Goal: Task Accomplishment & Management: Manage account settings

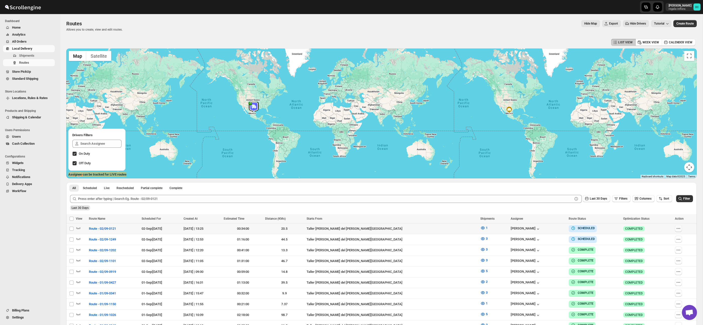
click at [678, 228] on icon "button" at bounding box center [678, 228] width 5 height 5
checkbox input "true"
click at [506, 212] on div "Submit Last 30 Days Filters Columns Sort Filter Last 30 Days" at bounding box center [381, 202] width 630 height 23
click at [33, 55] on span "Shipments" at bounding box center [26, 56] width 15 height 4
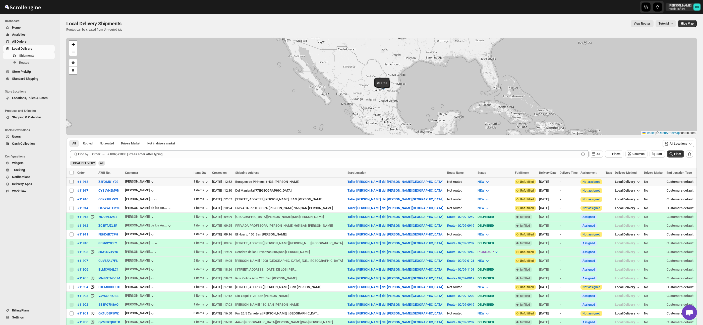
click at [73, 181] on input "Select shipment" at bounding box center [72, 182] width 4 height 4
checkbox input "true"
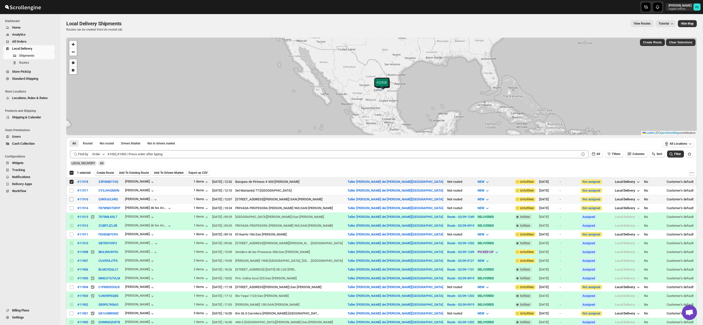
click at [72, 200] on input "Select shipment" at bounding box center [72, 200] width 4 height 4
checkbox input "true"
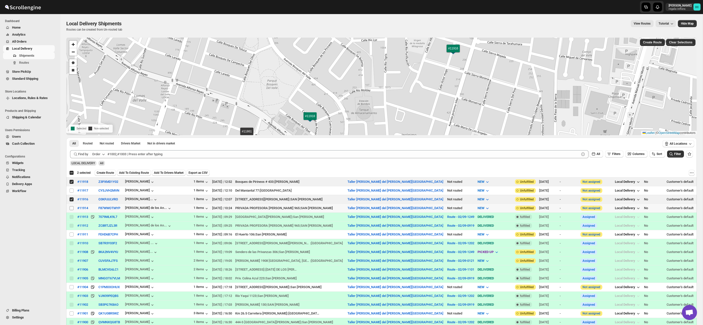
click at [71, 208] on input "Select shipment" at bounding box center [72, 208] width 4 height 4
checkbox input "true"
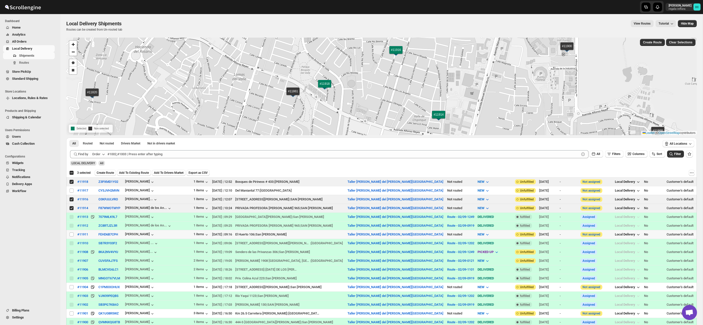
drag, startPoint x: 71, startPoint y: 234, endPoint x: 76, endPoint y: 235, distance: 4.3
click at [71, 234] on input "Select shipment" at bounding box center [72, 235] width 4 height 4
checkbox input "true"
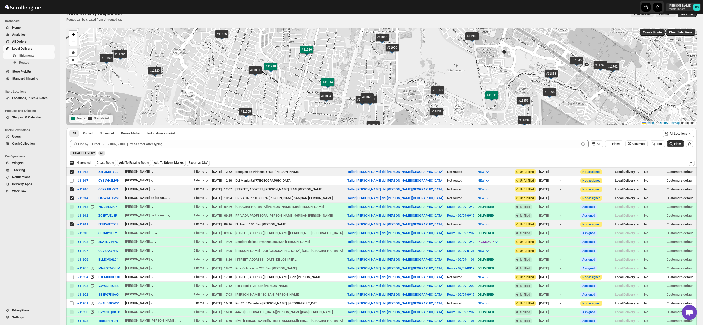
scroll to position [16, 0]
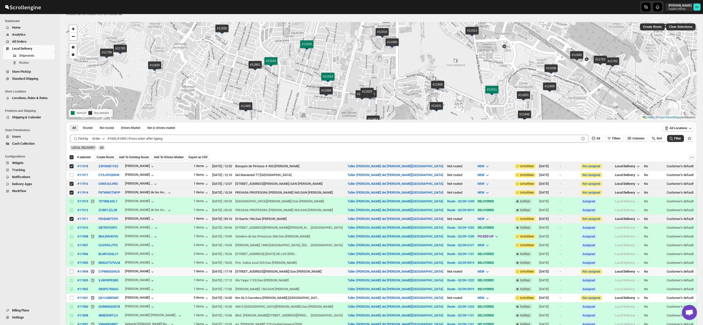
click at [72, 271] on input "Select shipment" at bounding box center [72, 272] width 4 height 4
checkbox input "true"
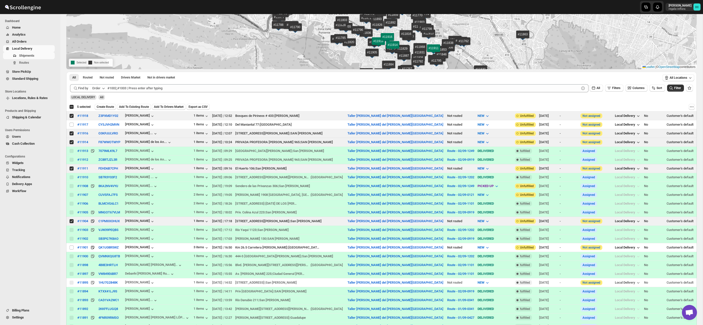
scroll to position [0, 0]
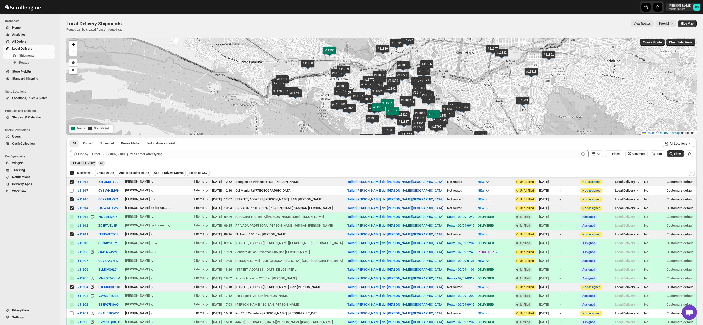
click at [140, 172] on span "Add To Existing Route" at bounding box center [134, 173] width 30 height 4
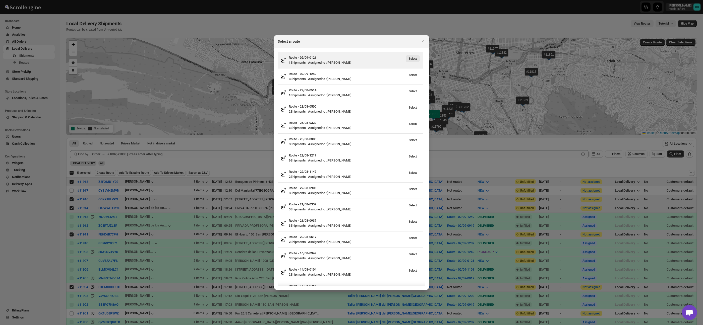
click at [416, 57] on span "Select" at bounding box center [413, 59] width 8 height 4
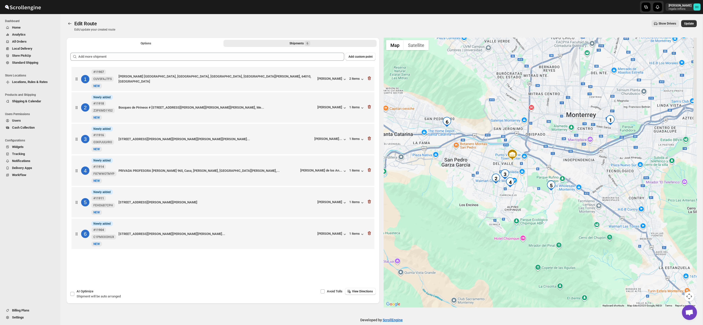
drag, startPoint x: 577, startPoint y: 179, endPoint x: 565, endPoint y: 163, distance: 19.8
click at [565, 163] on div at bounding box center [540, 173] width 313 height 270
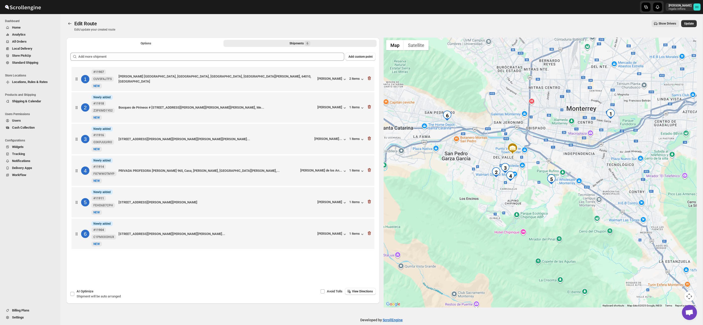
drag, startPoint x: 584, startPoint y: 173, endPoint x: 585, endPoint y: 167, distance: 5.9
click at [585, 167] on div at bounding box center [540, 173] width 313 height 270
click at [371, 236] on icon "button" at bounding box center [369, 233] width 5 height 5
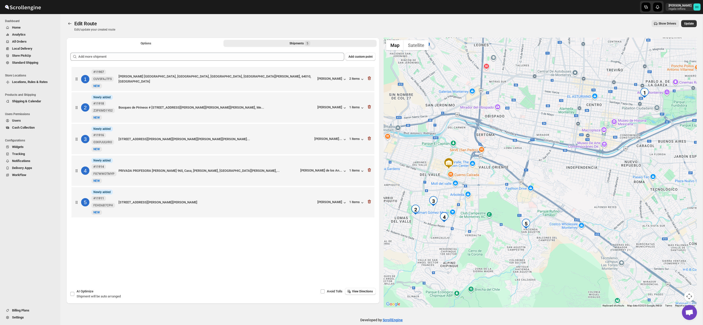
drag, startPoint x: 555, startPoint y: 200, endPoint x: 544, endPoint y: 190, distance: 14.6
click at [544, 190] on div at bounding box center [540, 173] width 313 height 270
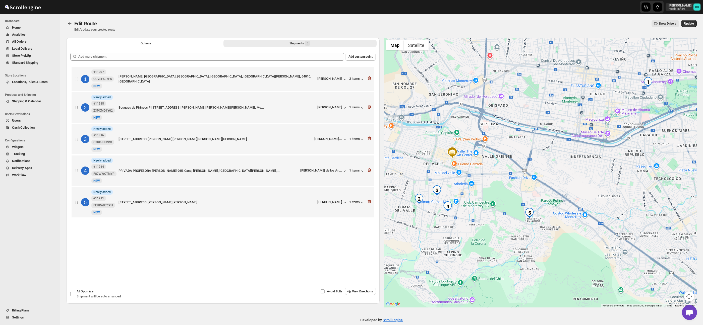
drag, startPoint x: 555, startPoint y: 198, endPoint x: 558, endPoint y: 187, distance: 11.6
click at [558, 187] on div at bounding box center [540, 173] width 313 height 270
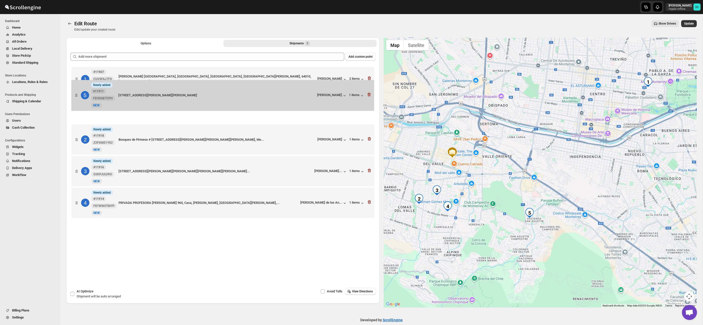
drag, startPoint x: 78, startPoint y: 204, endPoint x: 79, endPoint y: 96, distance: 107.4
click at [78, 93] on div "1 #11907 CUVSFAJ7FS New NEW [PERSON_NAME] [STREET_ADDRESS][PERSON_NAME] [PERSON…" at bounding box center [222, 143] width 305 height 155
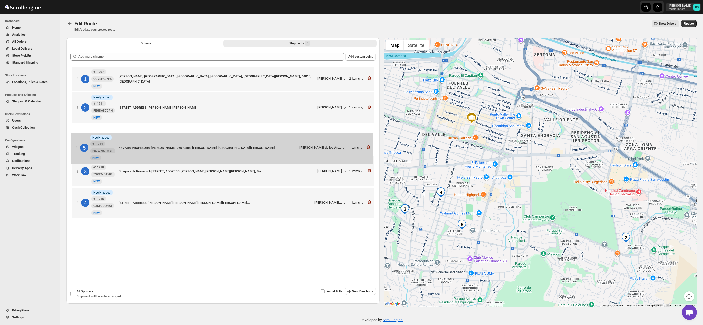
drag, startPoint x: 77, startPoint y: 201, endPoint x: 76, endPoint y: 143, distance: 58.0
click at [76, 143] on div "1 #11907 CUVSFAJ7FS New NEW [PERSON_NAME] [STREET_ADDRESS][PERSON_NAME] [PERSON…" at bounding box center [222, 143] width 305 height 155
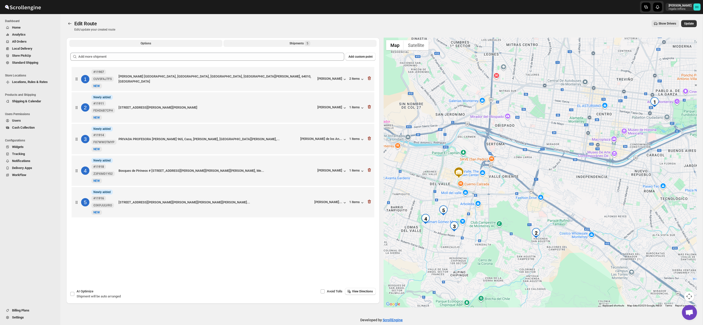
click at [163, 43] on button "Options" at bounding box center [145, 43] width 153 height 7
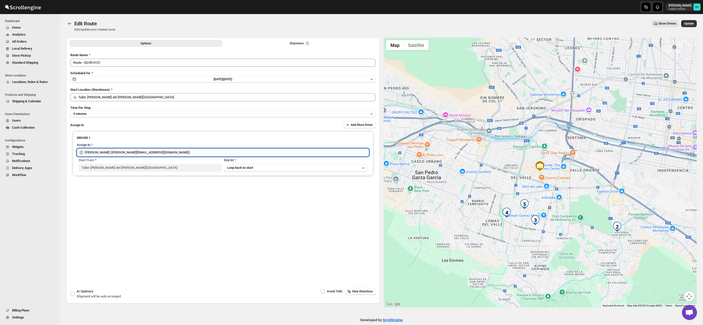
click at [171, 151] on input "[PERSON_NAME] ([PERSON_NAME][EMAIL_ADDRESS][DOMAIN_NAME])" at bounding box center [227, 153] width 284 height 8
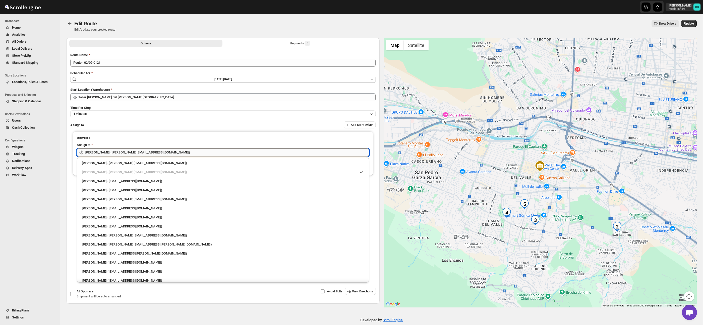
click at [171, 151] on input "[PERSON_NAME] ([PERSON_NAME][EMAIL_ADDRESS][DOMAIN_NAME])" at bounding box center [227, 153] width 284 height 8
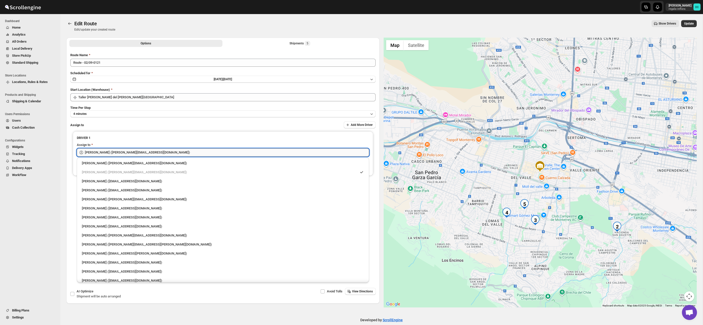
click at [171, 151] on input "[PERSON_NAME] ([PERSON_NAME][EMAIL_ADDRESS][DOMAIN_NAME])" at bounding box center [227, 153] width 284 height 8
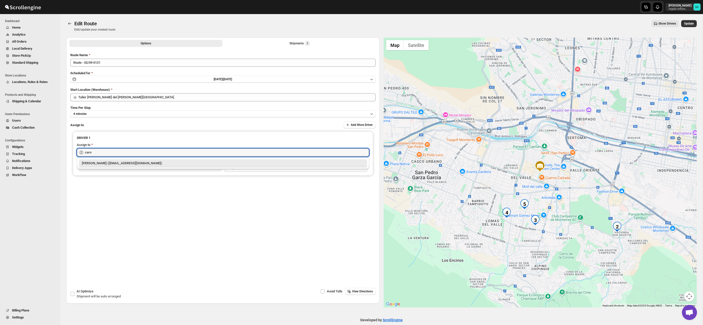
click at [162, 162] on div "[PERSON_NAME] ([EMAIL_ADDRESS][DOMAIN_NAME])" at bounding box center [223, 163] width 282 height 5
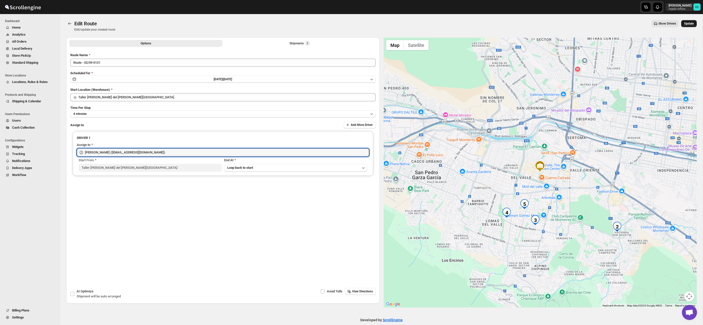
type input "[PERSON_NAME] ([EMAIL_ADDRESS][DOMAIN_NAME])"
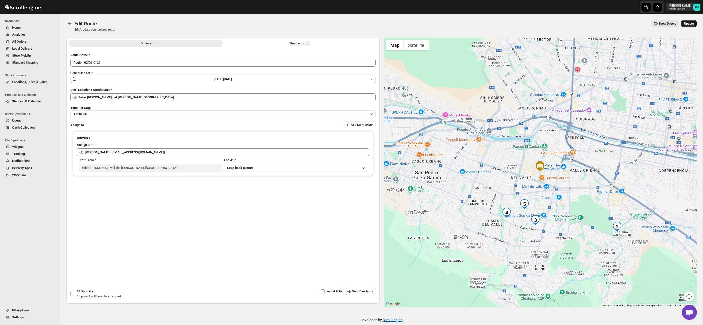
click at [695, 22] on button "Update" at bounding box center [689, 23] width 16 height 7
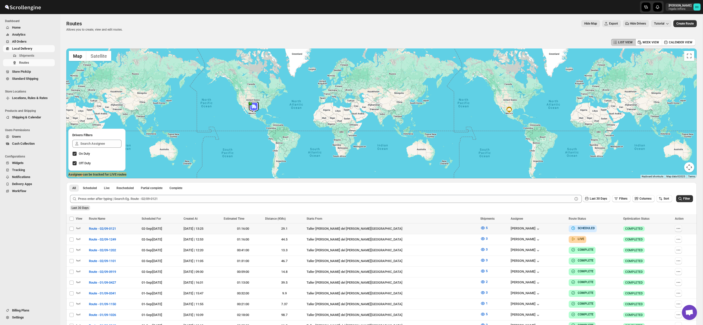
click at [676, 231] on icon "button" at bounding box center [678, 228] width 5 height 5
click at [669, 264] on span "Edit" at bounding box center [665, 264] width 23 height 5
checkbox input "false"
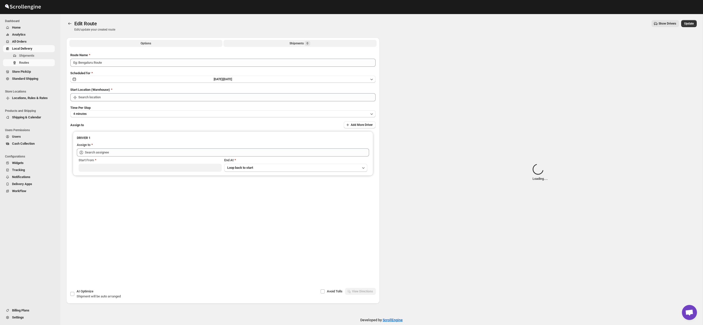
click at [310, 44] on span "0" at bounding box center [308, 43] width 6 height 5
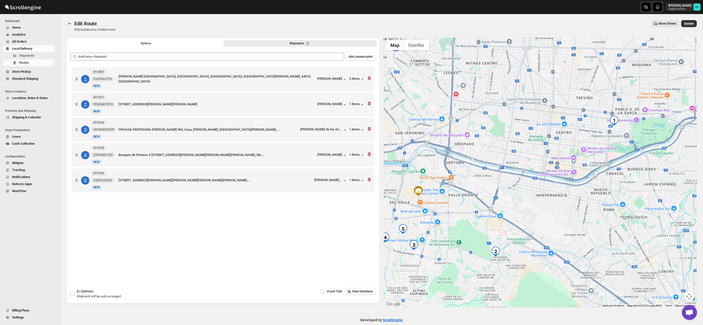
drag, startPoint x: 665, startPoint y: 123, endPoint x: 624, endPoint y: 142, distance: 45.8
click at [624, 142] on div at bounding box center [540, 173] width 313 height 270
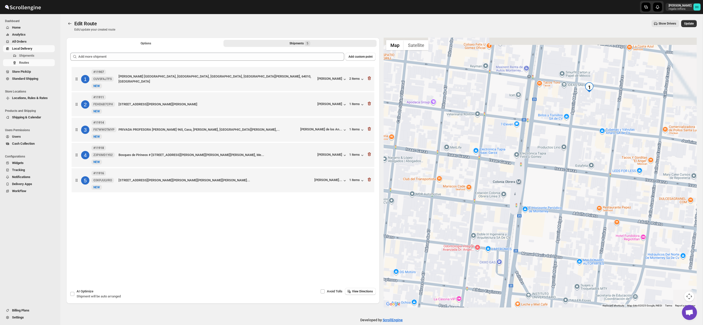
drag, startPoint x: 627, startPoint y: 115, endPoint x: 592, endPoint y: 128, distance: 36.9
click at [592, 128] on div at bounding box center [540, 173] width 313 height 270
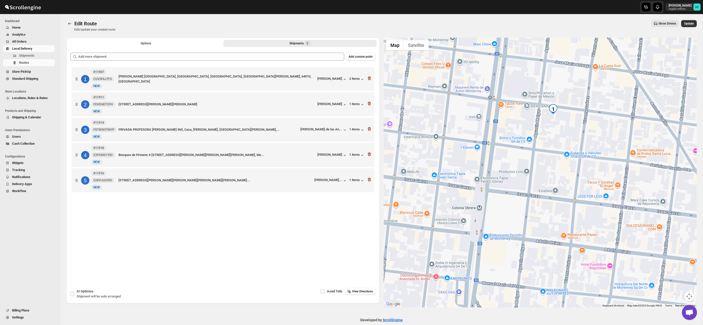
drag, startPoint x: 593, startPoint y: 111, endPoint x: 556, endPoint y: 137, distance: 45.2
click at [556, 138] on div at bounding box center [540, 173] width 313 height 270
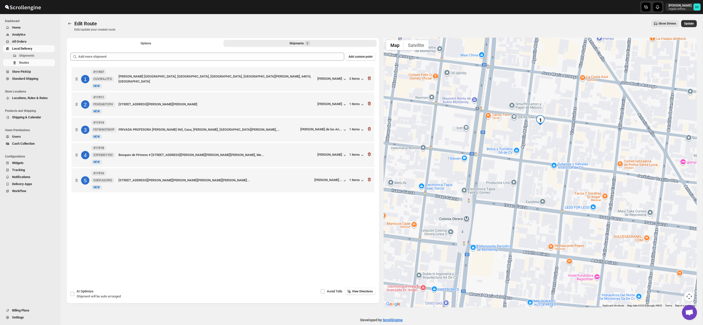
drag, startPoint x: 501, startPoint y: 229, endPoint x: 540, endPoint y: 189, distance: 56.3
click at [540, 155] on div at bounding box center [540, 173] width 313 height 270
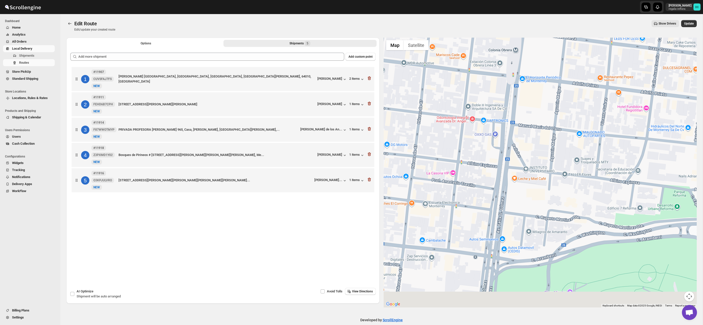
drag, startPoint x: 533, startPoint y: 228, endPoint x: 528, endPoint y: 221, distance: 9.3
click at [537, 139] on div at bounding box center [540, 173] width 313 height 270
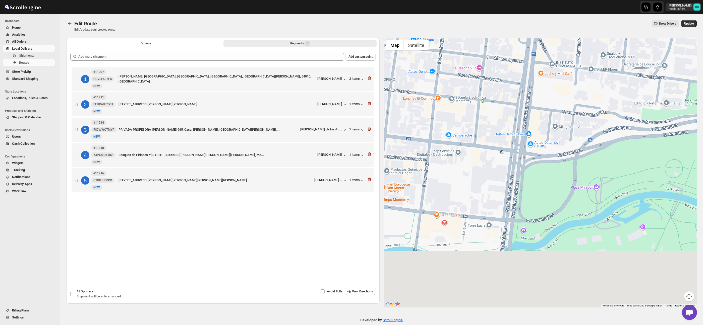
drag, startPoint x: 526, startPoint y: 253, endPoint x: 555, endPoint y: 161, distance: 96.7
click at [556, 154] on div at bounding box center [540, 173] width 313 height 270
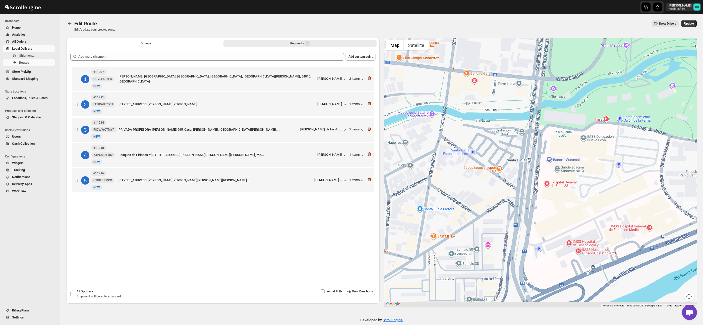
click at [564, 164] on div at bounding box center [540, 173] width 313 height 270
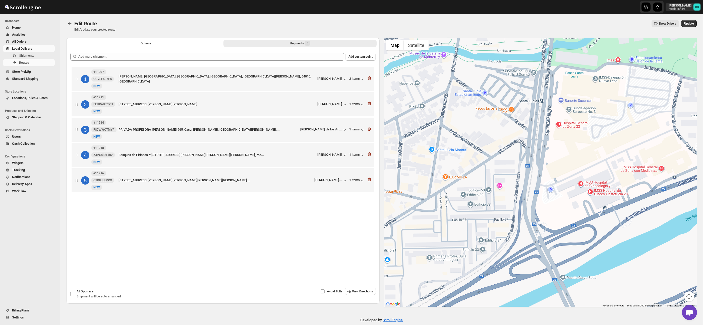
drag, startPoint x: 548, startPoint y: 241, endPoint x: 559, endPoint y: 187, distance: 55.9
click at [559, 187] on div at bounding box center [540, 173] width 313 height 270
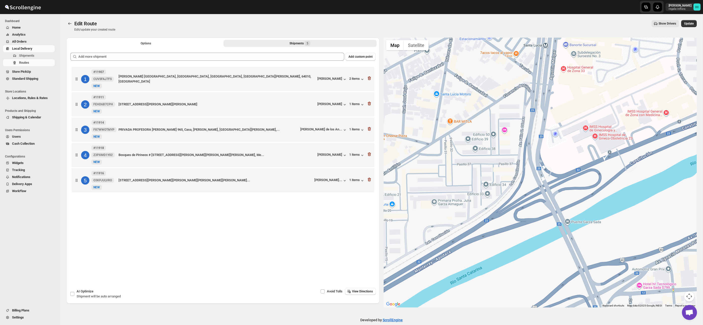
drag, startPoint x: 584, startPoint y: 179, endPoint x: 579, endPoint y: 140, distance: 39.2
click at [579, 140] on div at bounding box center [540, 173] width 313 height 270
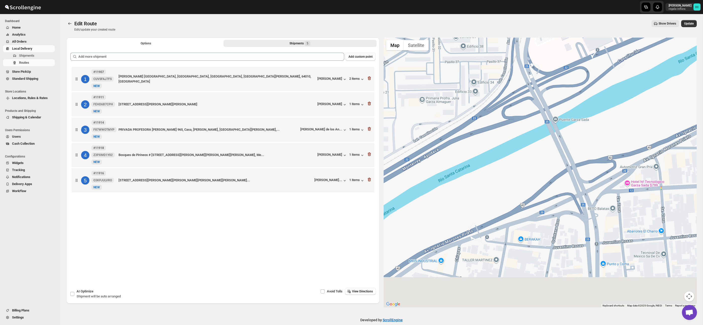
drag, startPoint x: 575, startPoint y: 162, endPoint x: 575, endPoint y: 109, distance: 52.7
click at [575, 109] on div at bounding box center [540, 173] width 313 height 270
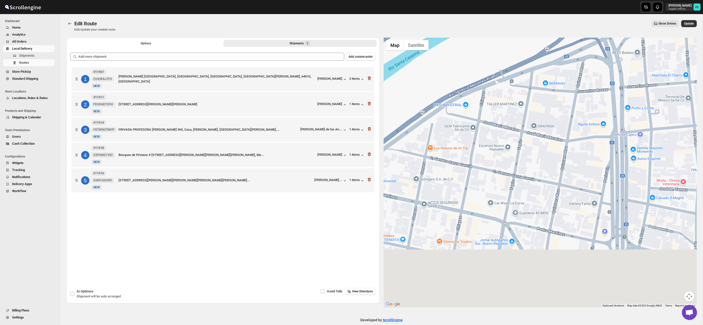
drag, startPoint x: 568, startPoint y: 142, endPoint x: 569, endPoint y: 132, distance: 9.9
click at [569, 132] on div at bounding box center [540, 173] width 313 height 270
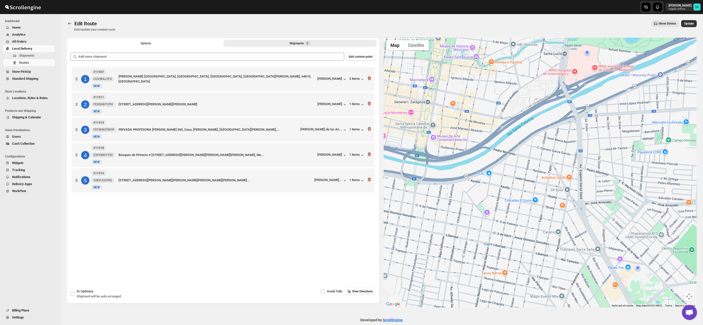
drag, startPoint x: 556, startPoint y: 259, endPoint x: 564, endPoint y: 195, distance: 64.3
click at [563, 193] on div at bounding box center [540, 173] width 313 height 270
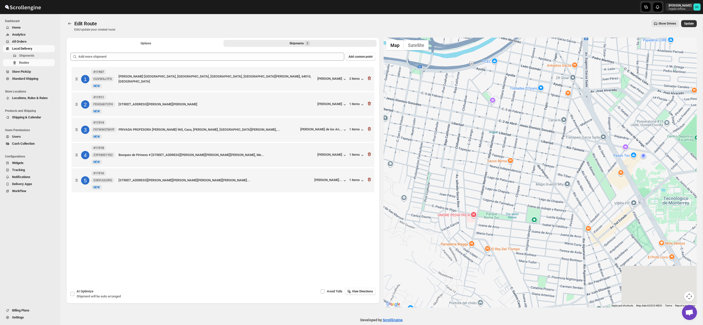
drag, startPoint x: 566, startPoint y: 133, endPoint x: 564, endPoint y: 164, distance: 31.7
click at [565, 129] on div at bounding box center [540, 173] width 313 height 270
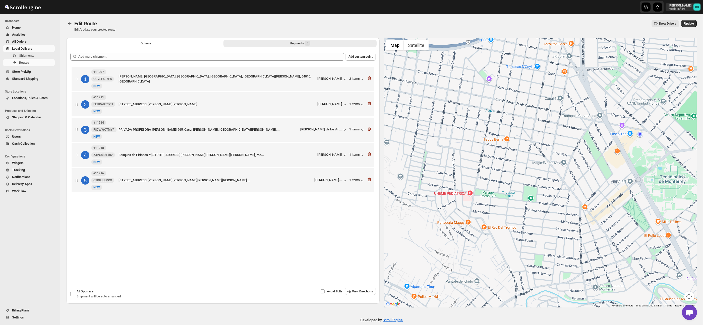
drag, startPoint x: 560, startPoint y: 196, endPoint x: 540, endPoint y: 154, distance: 45.8
click at [541, 154] on div at bounding box center [540, 173] width 313 height 270
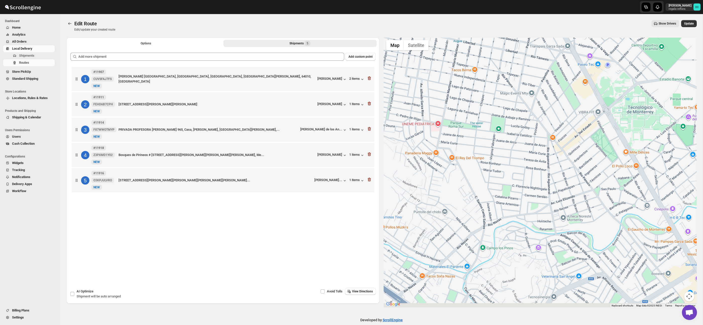
drag, startPoint x: 571, startPoint y: 233, endPoint x: 552, endPoint y: 146, distance: 89.3
click at [552, 146] on div at bounding box center [540, 173] width 313 height 270
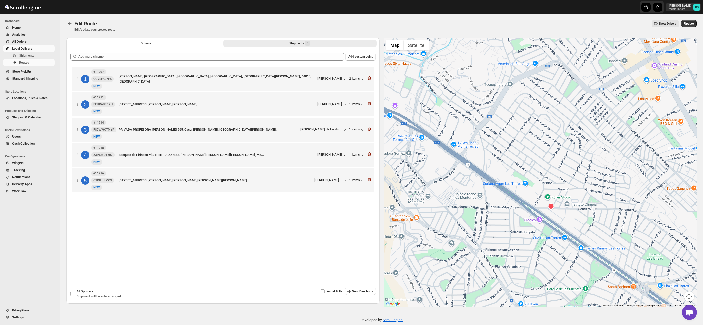
drag, startPoint x: 554, startPoint y: 194, endPoint x: 550, endPoint y: 176, distance: 18.3
click at [550, 176] on div at bounding box center [540, 173] width 313 height 270
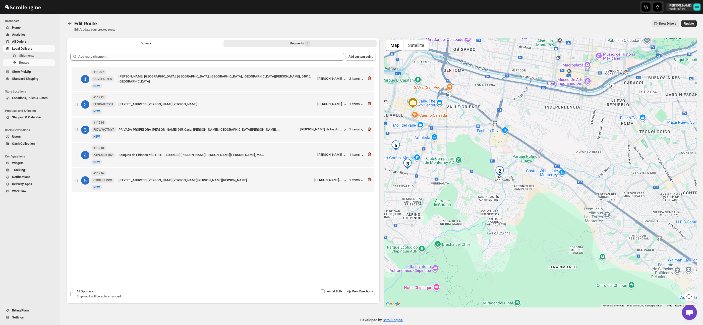
drag, startPoint x: 492, startPoint y: 224, endPoint x: 594, endPoint y: 214, distance: 102.9
click at [594, 214] on div at bounding box center [540, 173] width 313 height 270
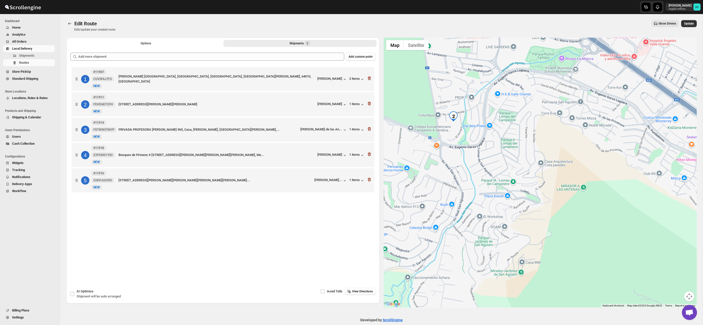
drag, startPoint x: 482, startPoint y: 187, endPoint x: 494, endPoint y: 205, distance: 21.9
click at [494, 205] on div at bounding box center [540, 173] width 313 height 270
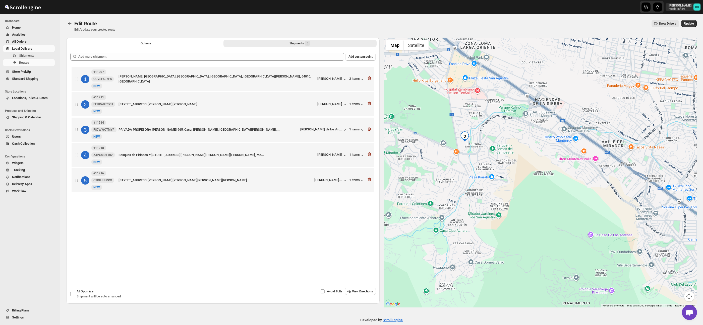
drag, startPoint x: 449, startPoint y: 186, endPoint x: 548, endPoint y: 222, distance: 105.5
click at [557, 233] on div at bounding box center [540, 173] width 313 height 270
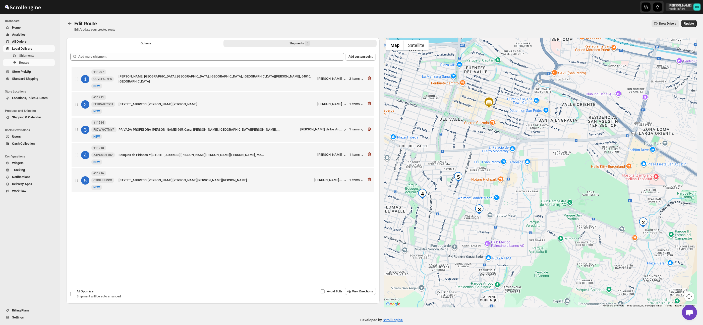
drag, startPoint x: 493, startPoint y: 179, endPoint x: 525, endPoint y: 219, distance: 51.4
click at [543, 204] on div at bounding box center [540, 173] width 313 height 270
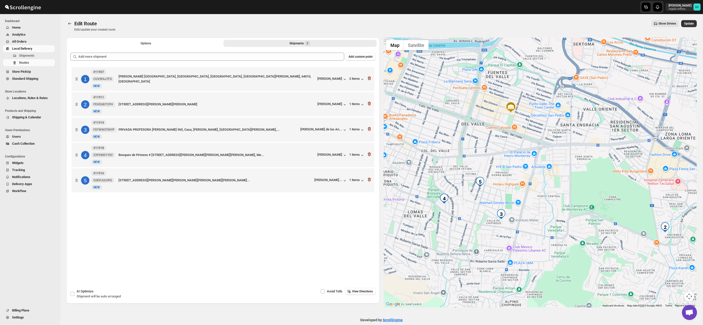
drag, startPoint x: 506, startPoint y: 235, endPoint x: 552, endPoint y: 198, distance: 59.4
click at [553, 198] on div at bounding box center [540, 173] width 313 height 270
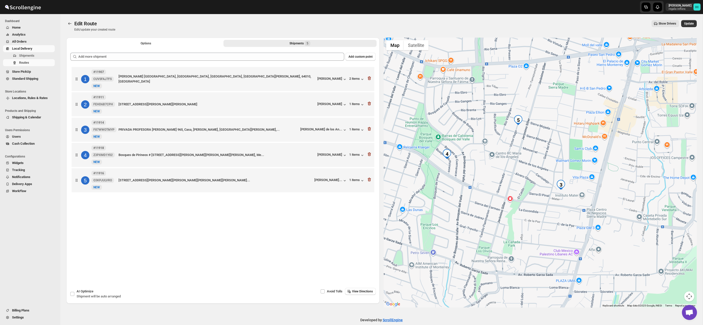
drag, startPoint x: 506, startPoint y: 145, endPoint x: 525, endPoint y: 173, distance: 33.9
click at [525, 173] on div at bounding box center [540, 173] width 313 height 270
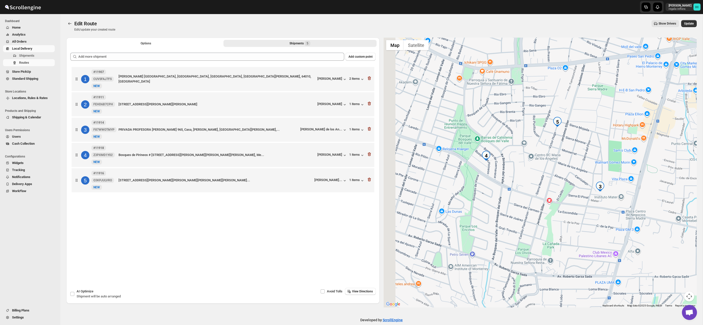
drag, startPoint x: 498, startPoint y: 177, endPoint x: 521, endPoint y: 174, distance: 23.1
click at [521, 174] on div at bounding box center [540, 173] width 313 height 270
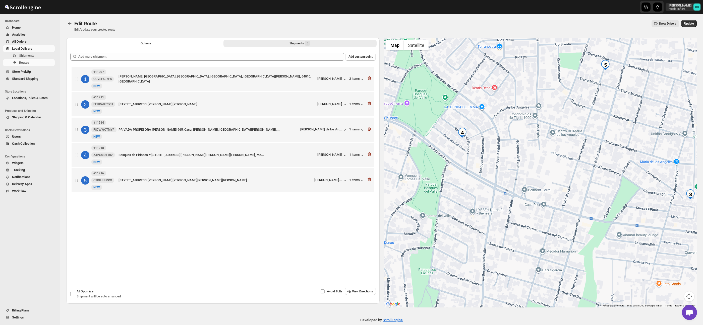
drag, startPoint x: 616, startPoint y: 180, endPoint x: 592, endPoint y: 174, distance: 24.3
click at [592, 174] on div at bounding box center [540, 173] width 313 height 270
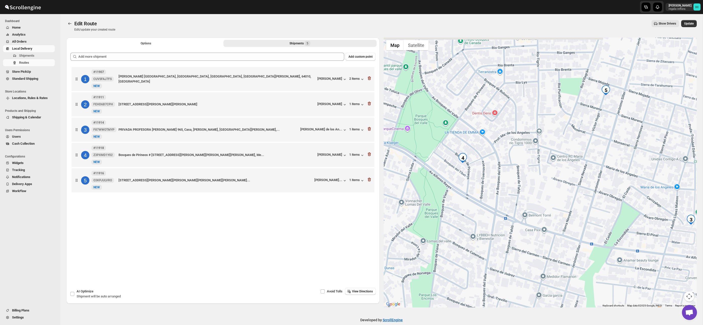
drag, startPoint x: 558, startPoint y: 160, endPoint x: 559, endPoint y: 184, distance: 24.1
click at [559, 184] on div at bounding box center [540, 173] width 313 height 270
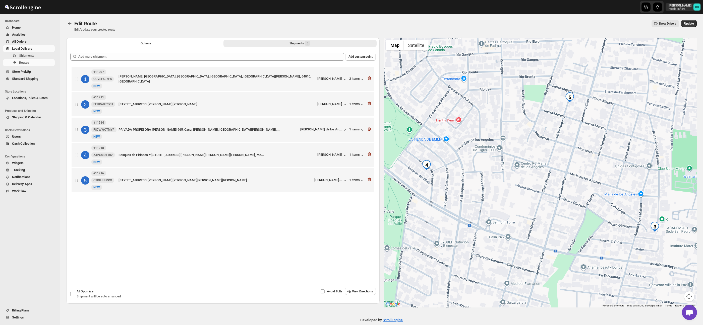
drag, startPoint x: 565, startPoint y: 182, endPoint x: 528, endPoint y: 189, distance: 37.7
click at [528, 189] on div at bounding box center [540, 173] width 313 height 270
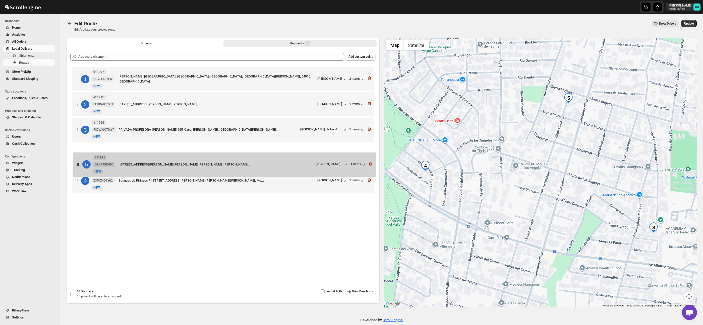
drag, startPoint x: 80, startPoint y: 181, endPoint x: 82, endPoint y: 158, distance: 23.6
click at [82, 158] on div "1 #11907 CUVSFAJ7FS New NEW [PERSON_NAME] [GEOGRAPHIC_DATA], [GEOGRAPHIC_DATA],…" at bounding box center [222, 131] width 305 height 130
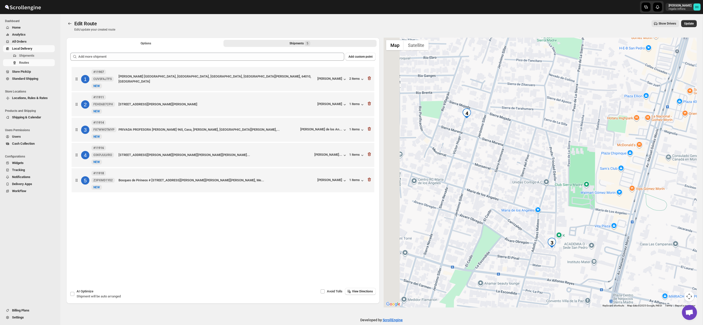
drag, startPoint x: 444, startPoint y: 168, endPoint x: 544, endPoint y: 194, distance: 104.2
click at [545, 194] on div at bounding box center [540, 173] width 313 height 270
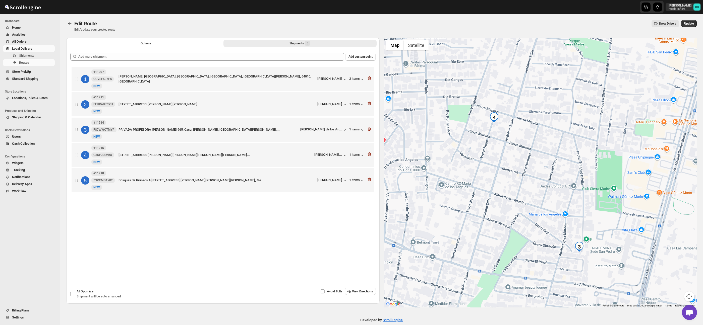
drag, startPoint x: 486, startPoint y: 162, endPoint x: 572, endPoint y: 150, distance: 87.5
click at [572, 150] on div at bounding box center [540, 173] width 313 height 270
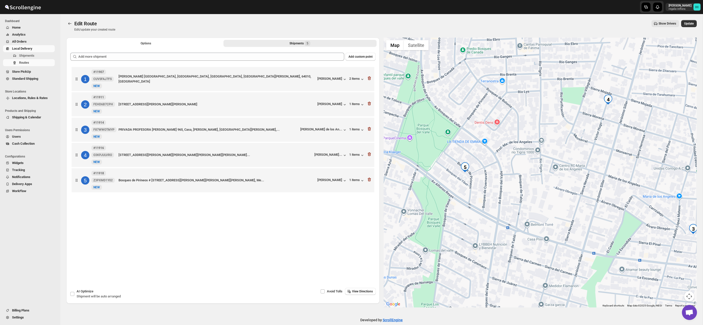
drag, startPoint x: 491, startPoint y: 188, endPoint x: 506, endPoint y: 183, distance: 15.6
click at [506, 183] on div at bounding box center [540, 173] width 313 height 270
click at [689, 22] on span "Update" at bounding box center [689, 24] width 10 height 4
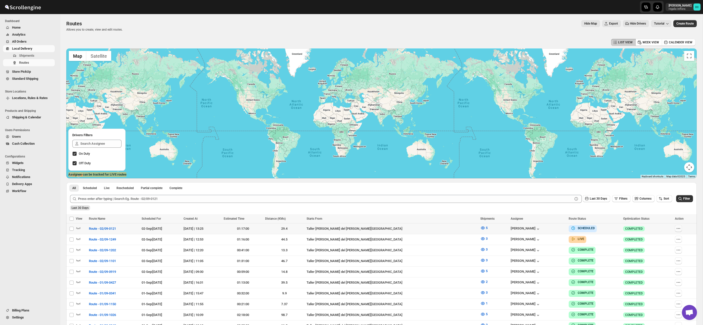
click at [678, 227] on icon "button" at bounding box center [678, 228] width 5 height 5
checkbox input "true"
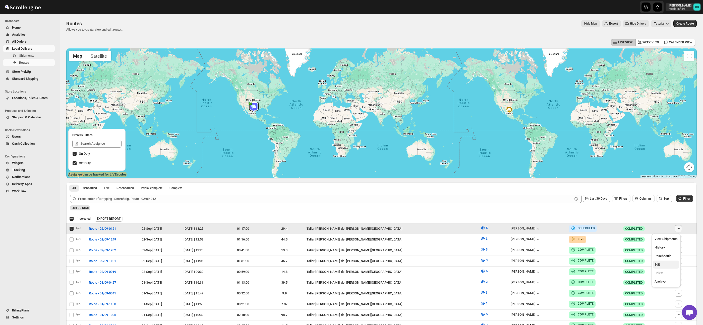
click at [664, 264] on span "Edit" at bounding box center [665, 264] width 23 height 5
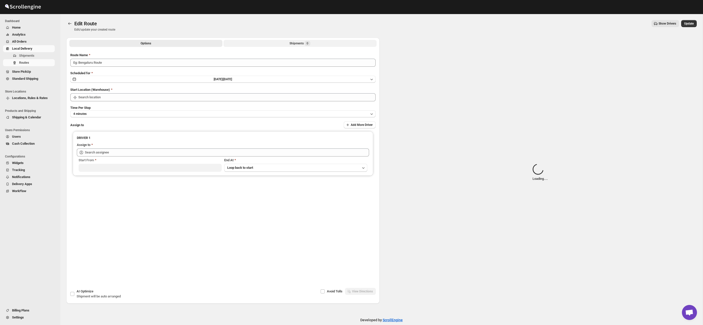
type input "Route - 02/09-0121"
click at [297, 45] on div "Shipments Loading..." at bounding box center [300, 43] width 32 height 5
type input "Taller [PERSON_NAME] del [PERSON_NAME][GEOGRAPHIC_DATA]"
type input "[PERSON_NAME] ([EMAIL_ADDRESS][DOMAIN_NAME])"
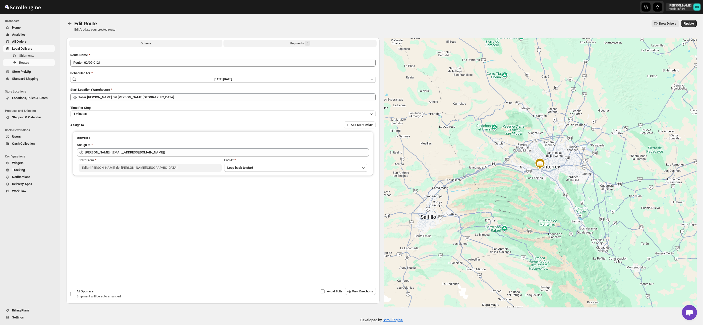
click at [279, 45] on button "Shipments 5" at bounding box center [299, 43] width 153 height 7
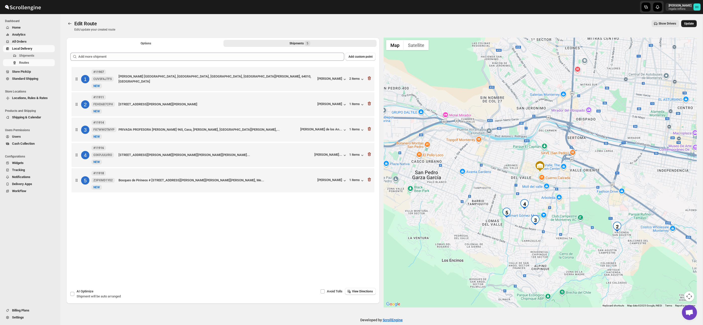
click at [689, 25] on span "Update" at bounding box center [689, 24] width 10 height 4
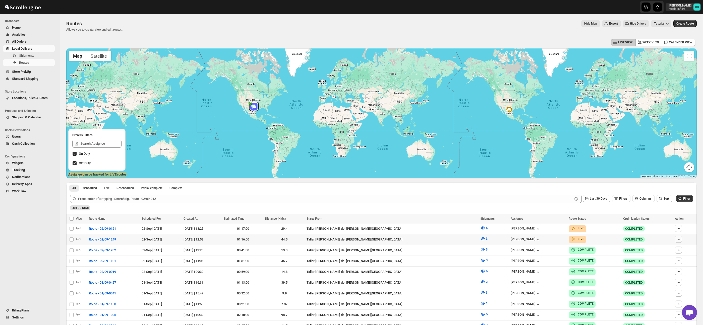
click at [676, 240] on icon "button" at bounding box center [678, 239] width 5 height 5
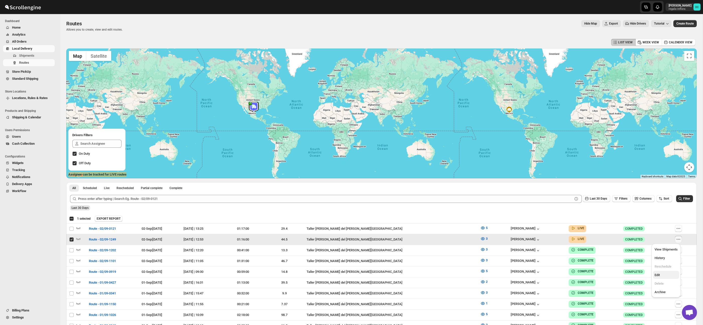
click at [666, 276] on span "Edit" at bounding box center [665, 275] width 23 height 5
checkbox input "false"
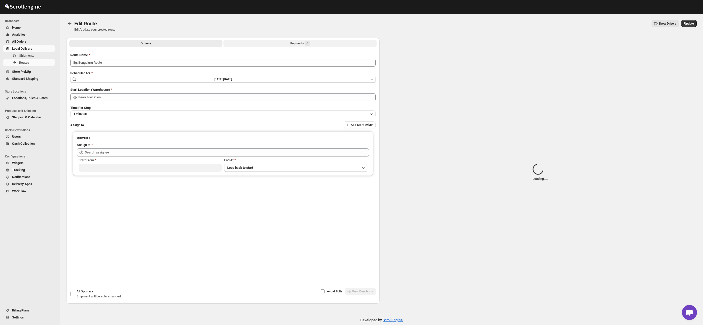
type input "Route - 02/09-1249"
type input "Taller [PERSON_NAME] del [PERSON_NAME][GEOGRAPHIC_DATA]"
type input "[PERSON_NAME] ([EMAIL_ADDRESS][DOMAIN_NAME])"
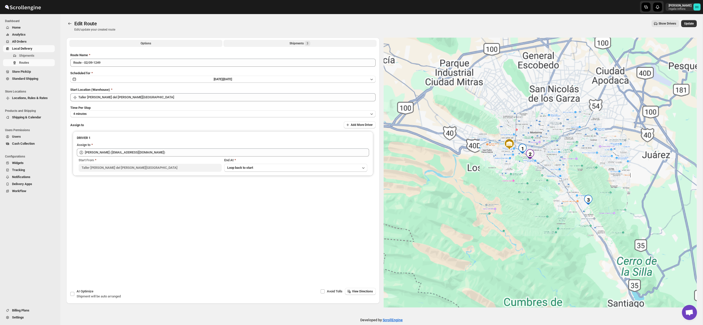
click at [303, 42] on div "Shipments 3" at bounding box center [299, 43] width 21 height 5
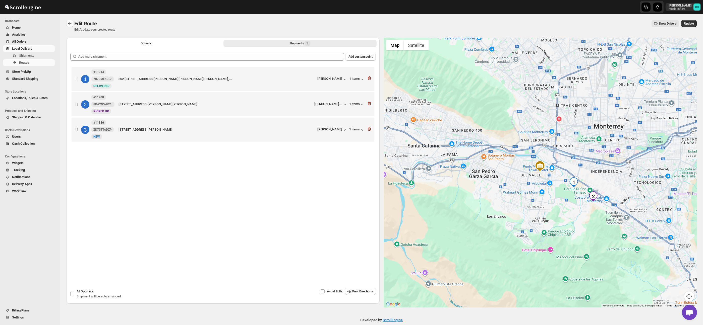
click at [71, 23] on icon "Routes" at bounding box center [69, 23] width 5 height 5
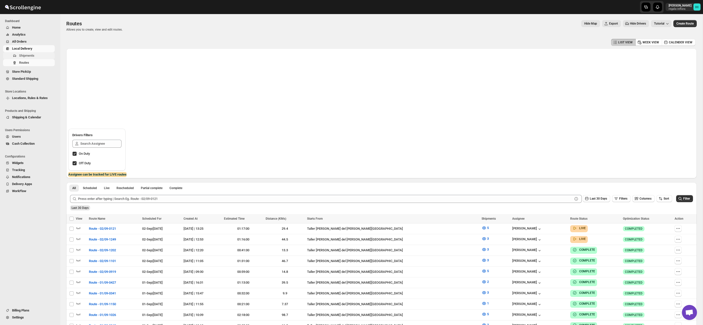
click at [28, 55] on span "Shipments" at bounding box center [26, 56] width 15 height 4
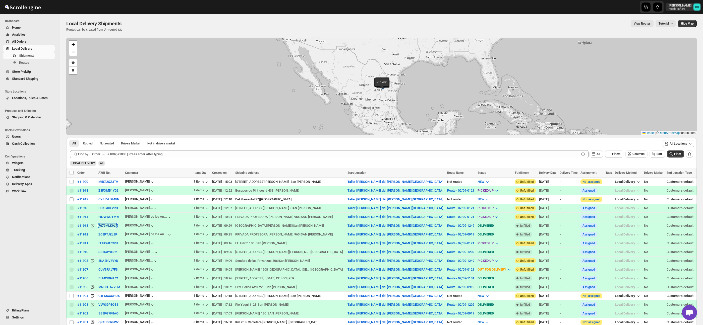
click at [116, 225] on button "7079MLK9L7" at bounding box center [107, 226] width 19 height 4
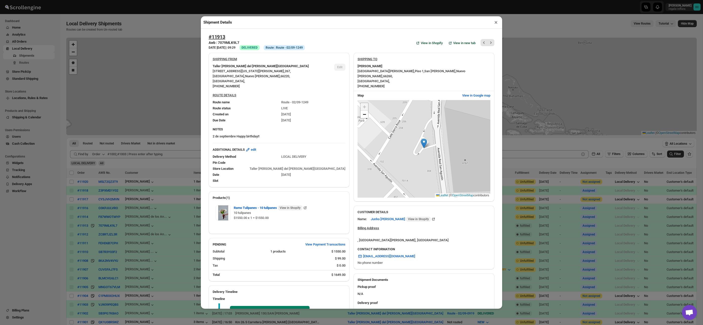
drag, startPoint x: 496, startPoint y: 23, endPoint x: 53, endPoint y: 14, distance: 442.2
click at [496, 23] on button "×" at bounding box center [495, 22] width 7 height 7
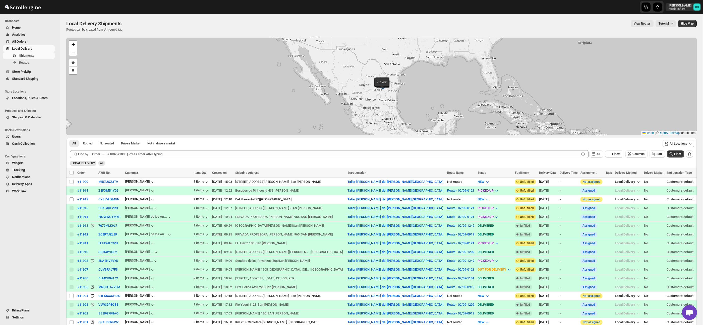
click at [28, 42] on span "All Orders" at bounding box center [33, 41] width 42 height 5
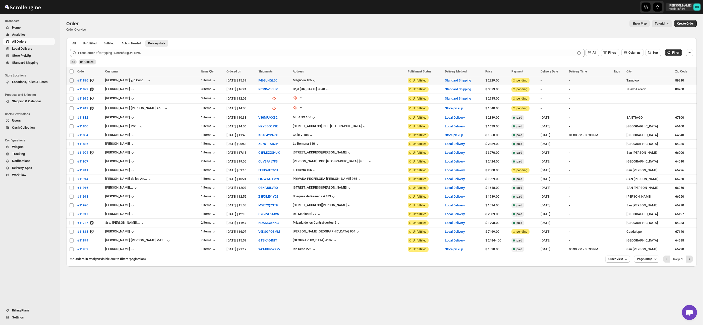
click at [71, 82] on input "Select order" at bounding box center [72, 81] width 4 height 4
checkbox input "true"
click at [72, 90] on input "Select order" at bounding box center [72, 89] width 4 height 4
checkbox input "true"
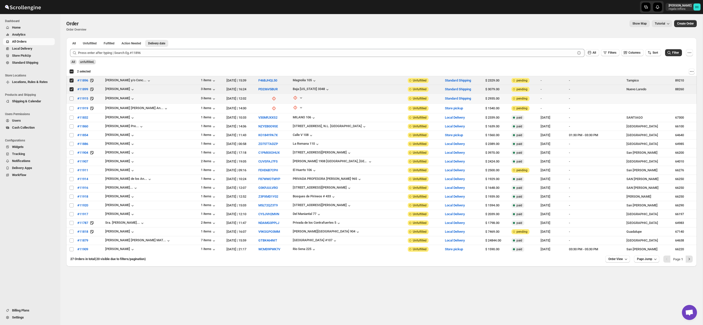
click at [72, 100] on input "Select order" at bounding box center [72, 99] width 4 height 4
checkbox input "true"
click at [71, 108] on input "Select order" at bounding box center [72, 108] width 4 height 4
checkbox input "true"
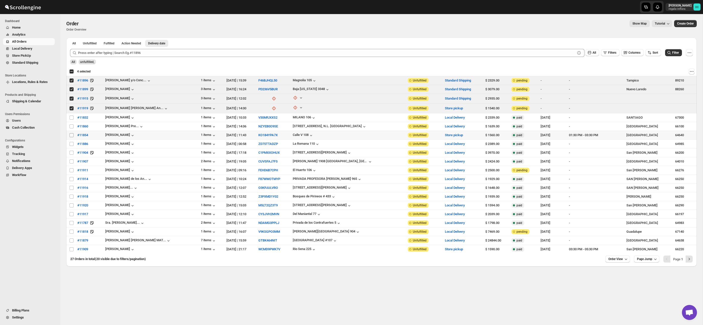
click at [71, 135] on input "Select order" at bounding box center [72, 135] width 4 height 4
checkbox input "true"
click at [72, 144] on input "Select order" at bounding box center [72, 144] width 4 height 4
checkbox input "true"
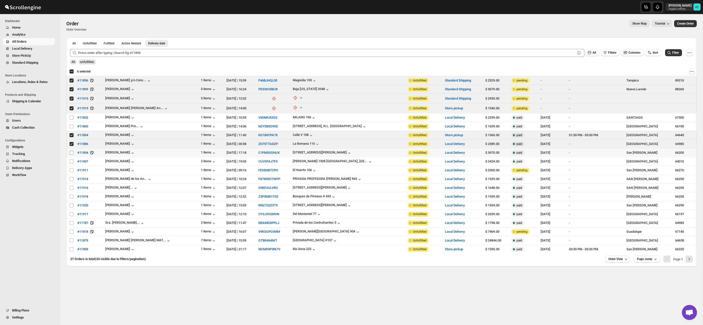
click at [71, 154] on input "Select order" at bounding box center [72, 153] width 4 height 4
checkbox input "true"
click at [71, 163] on input "Select order" at bounding box center [72, 162] width 4 height 4
checkbox input "true"
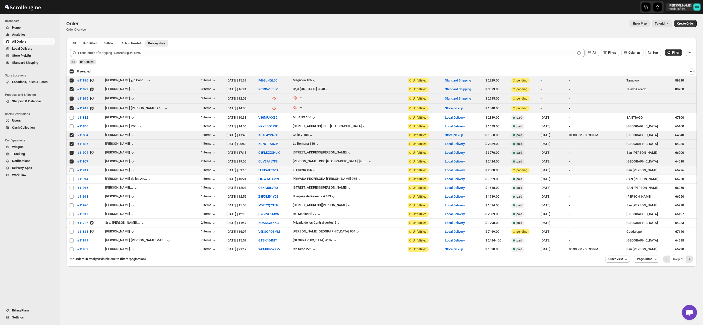
click at [72, 170] on input "Select order" at bounding box center [72, 170] width 4 height 4
checkbox input "true"
click at [72, 180] on input "Select order" at bounding box center [72, 179] width 4 height 4
checkbox input "true"
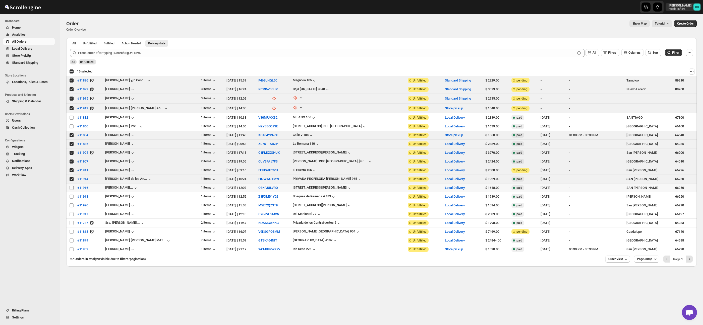
click at [72, 188] on input "Select order" at bounding box center [72, 188] width 4 height 4
checkbox input "true"
click at [71, 197] on input "Select order" at bounding box center [72, 197] width 4 height 4
checkbox input "true"
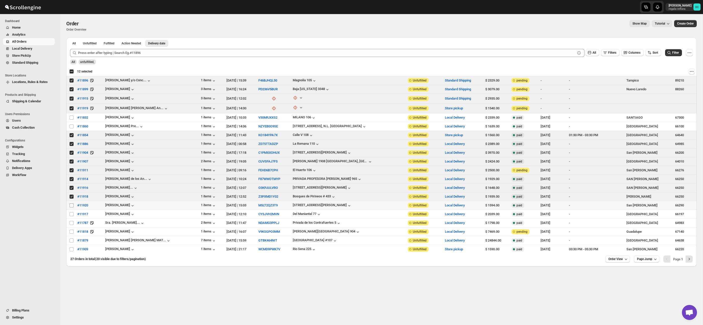
click at [71, 206] on input "Select order" at bounding box center [72, 206] width 4 height 4
checkbox input "true"
